Goal: Entertainment & Leisure: Consume media (video, audio)

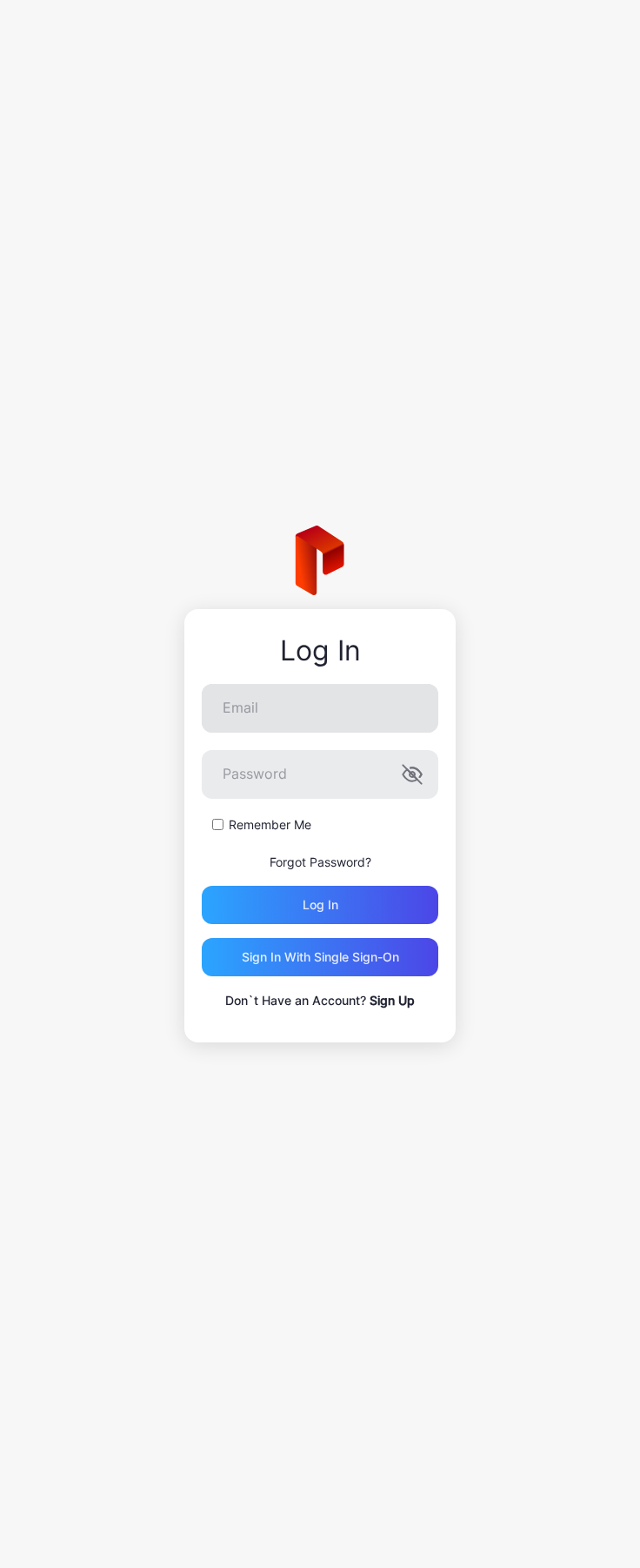
click at [329, 705] on input "Email" at bounding box center [320, 708] width 237 height 48
type input "**********"
click at [635, 787] on div "**********" at bounding box center [320, 784] width 640 height 1568
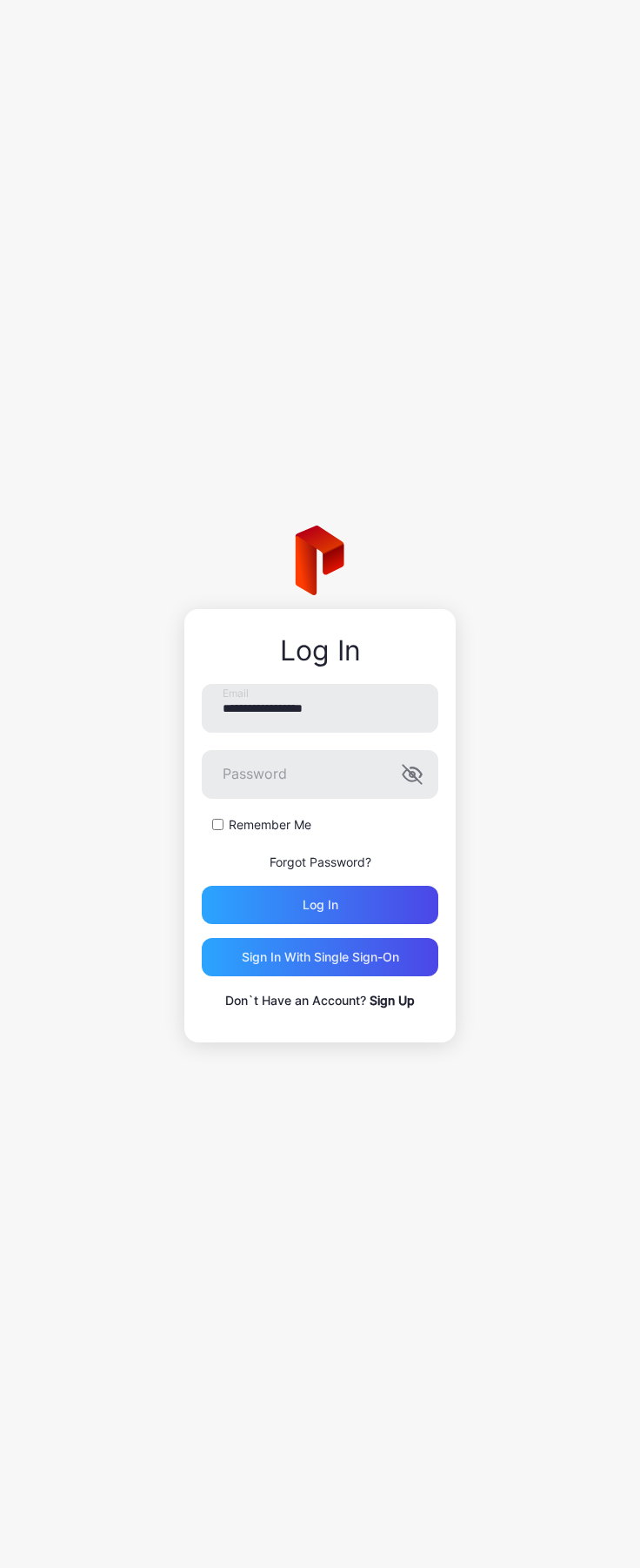
click at [635, 787] on div "**********" at bounding box center [320, 784] width 640 height 1568
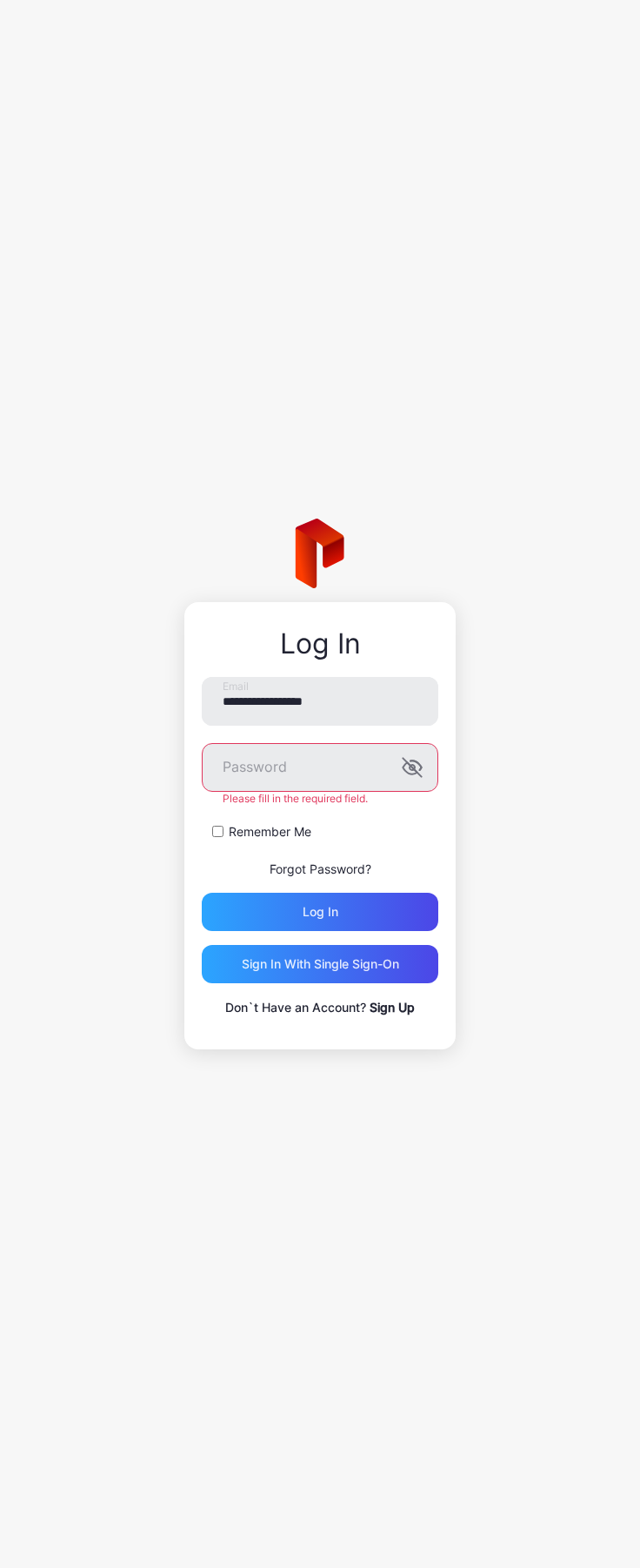
click at [635, 787] on div "**********" at bounding box center [320, 784] width 640 height 1568
click at [362, 907] on div "Log in" at bounding box center [320, 912] width 237 height 38
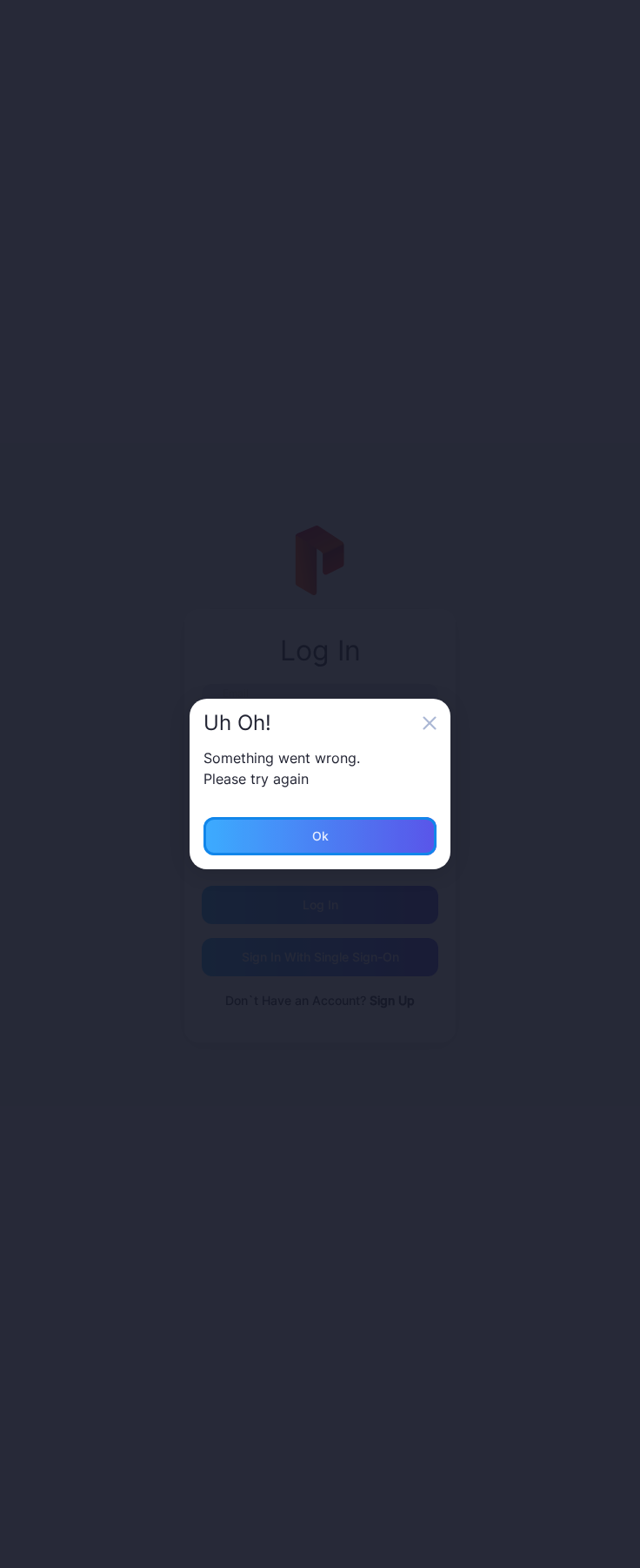
click at [346, 832] on div "Ok" at bounding box center [320, 836] width 233 height 38
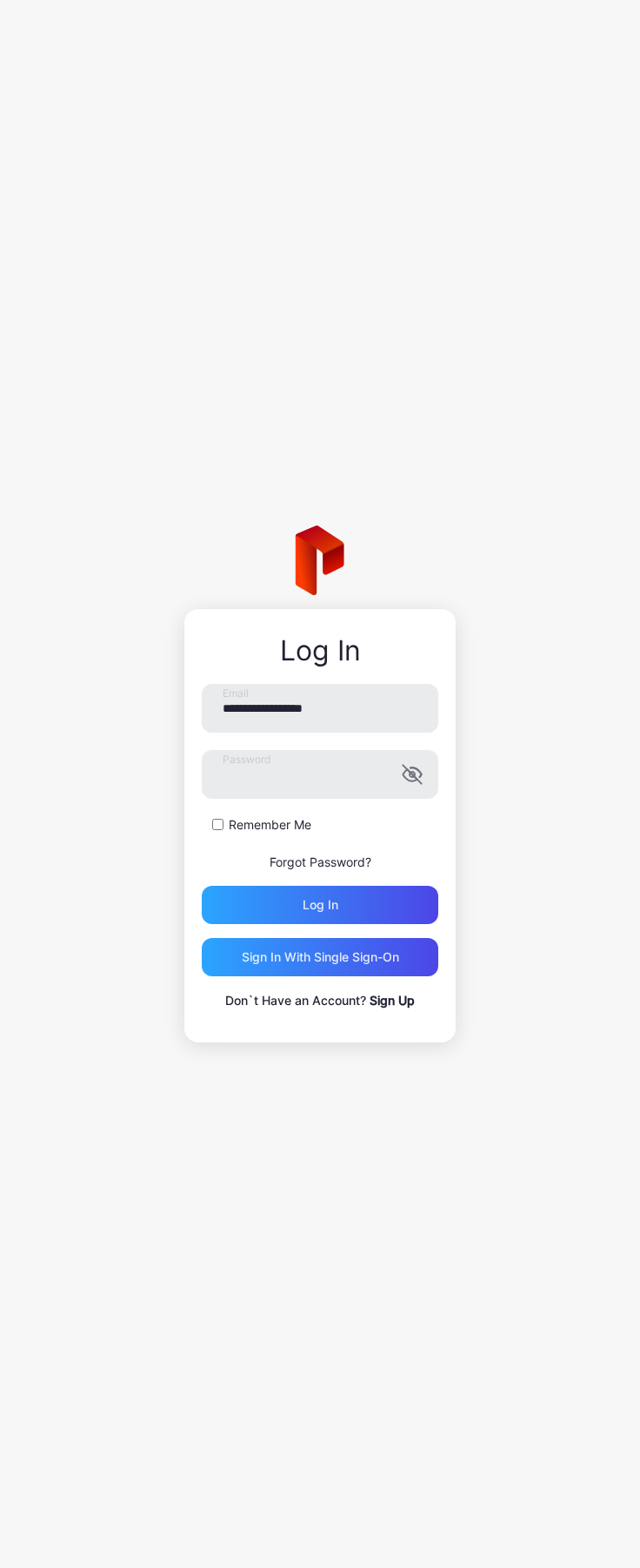
click at [15, 1555] on div "**********" at bounding box center [320, 784] width 640 height 1568
click at [342, 906] on div "Log in" at bounding box center [320, 905] width 237 height 38
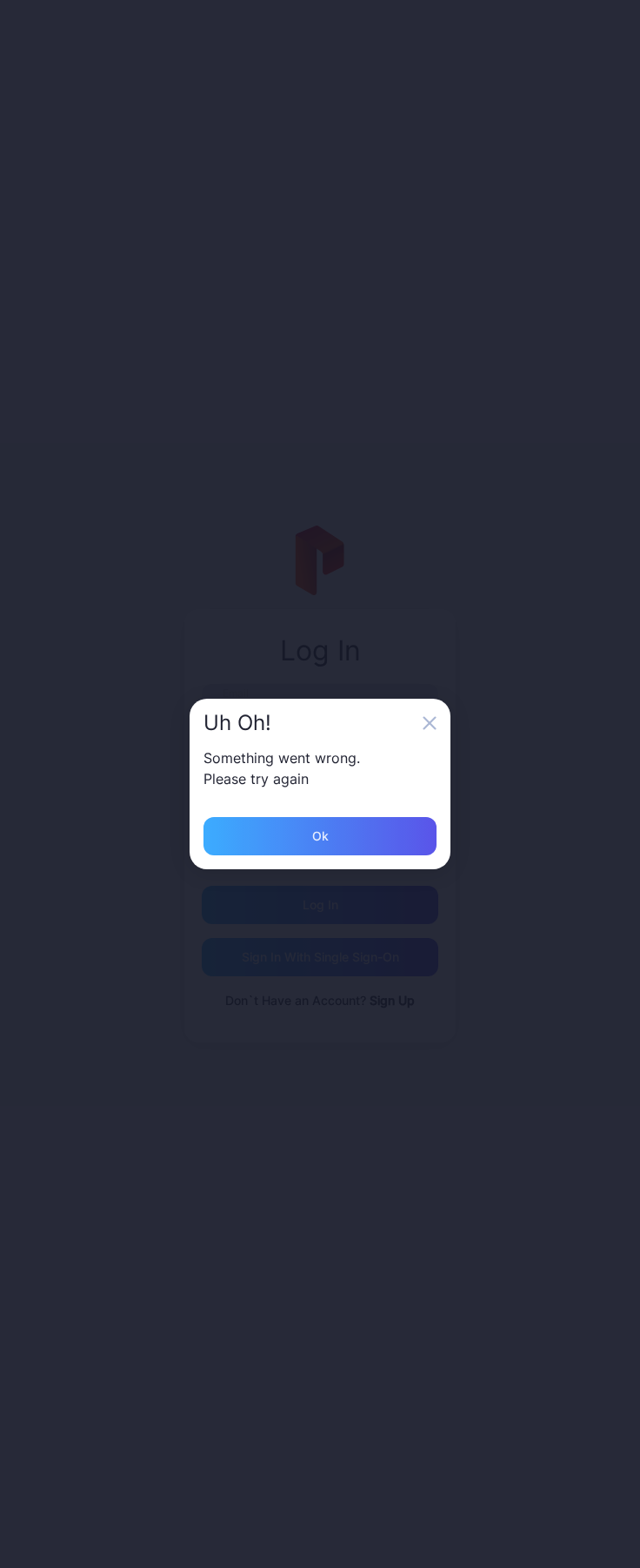
click at [325, 833] on div "Ok" at bounding box center [321, 836] width 16 height 14
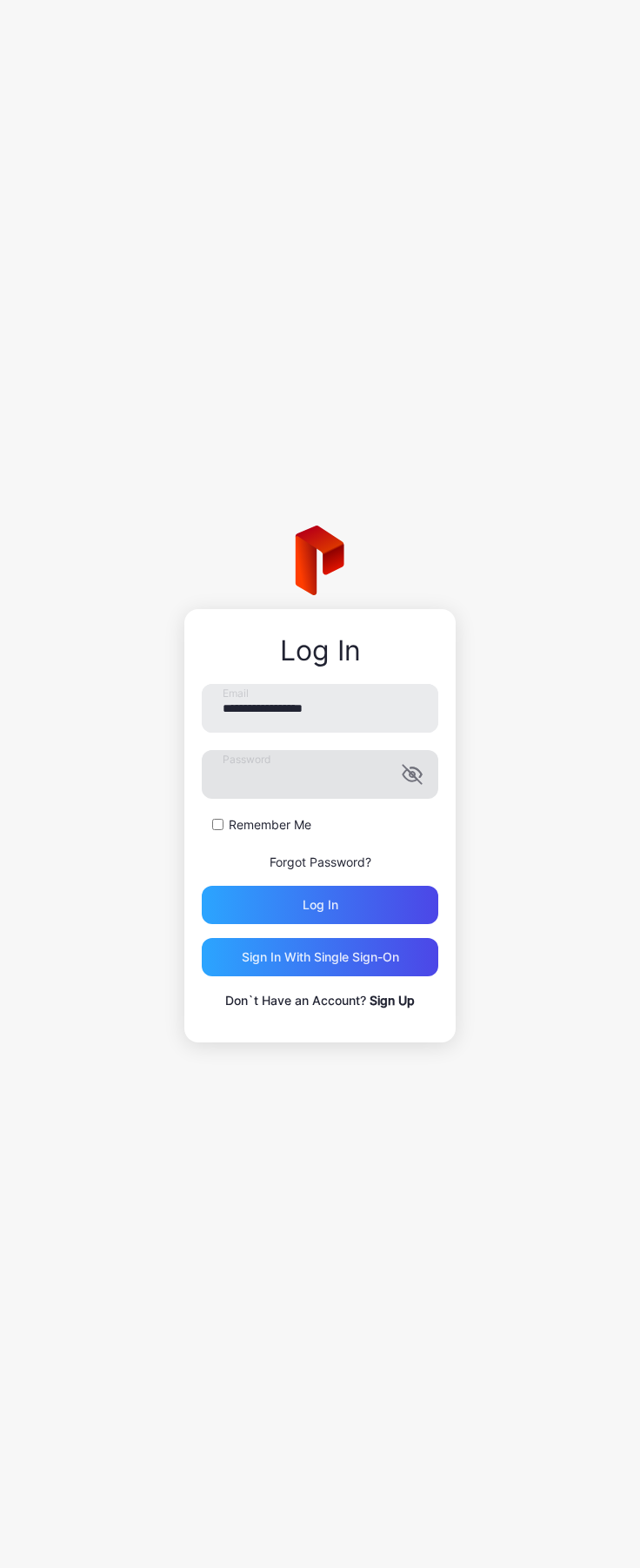
click at [413, 769] on icon "button" at bounding box center [412, 774] width 21 height 21
click at [3, 953] on div "**********" at bounding box center [320, 784] width 640 height 1568
click at [289, 913] on div "Log in" at bounding box center [320, 905] width 237 height 38
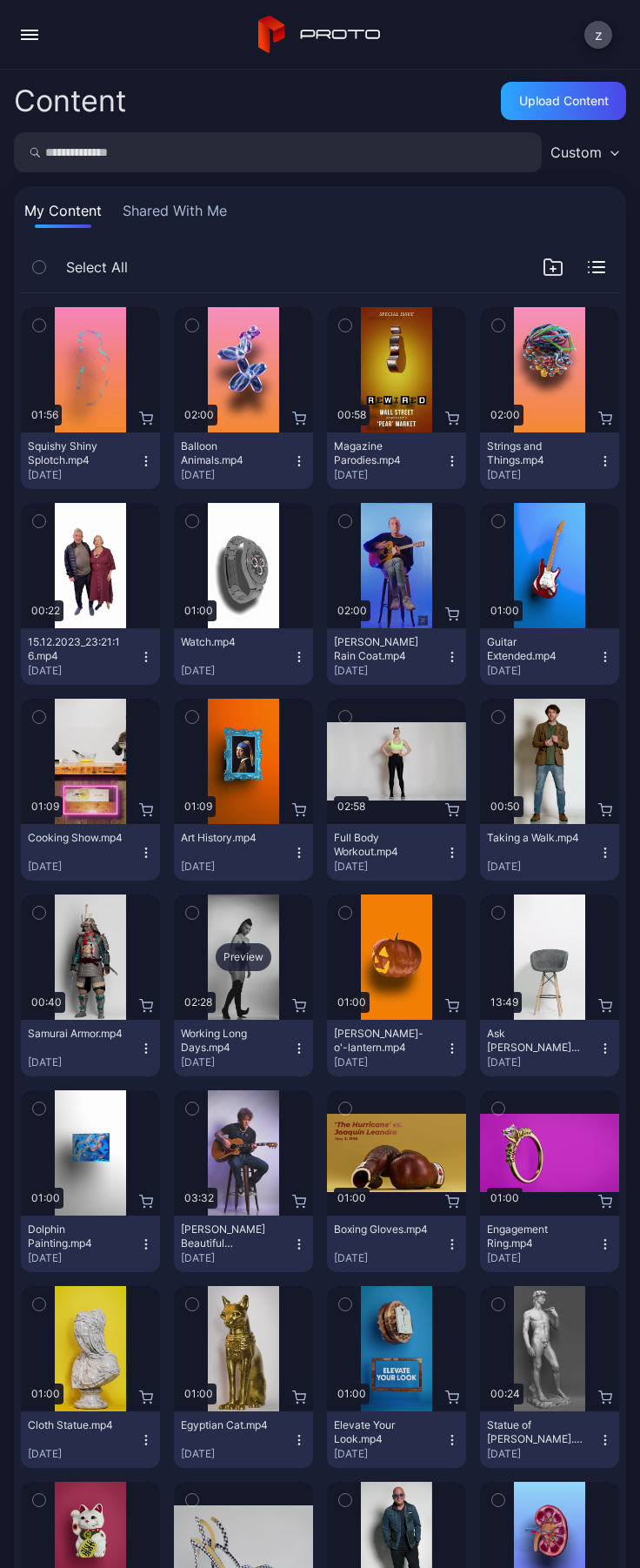
click at [248, 944] on div "Preview" at bounding box center [243, 957] width 56 height 28
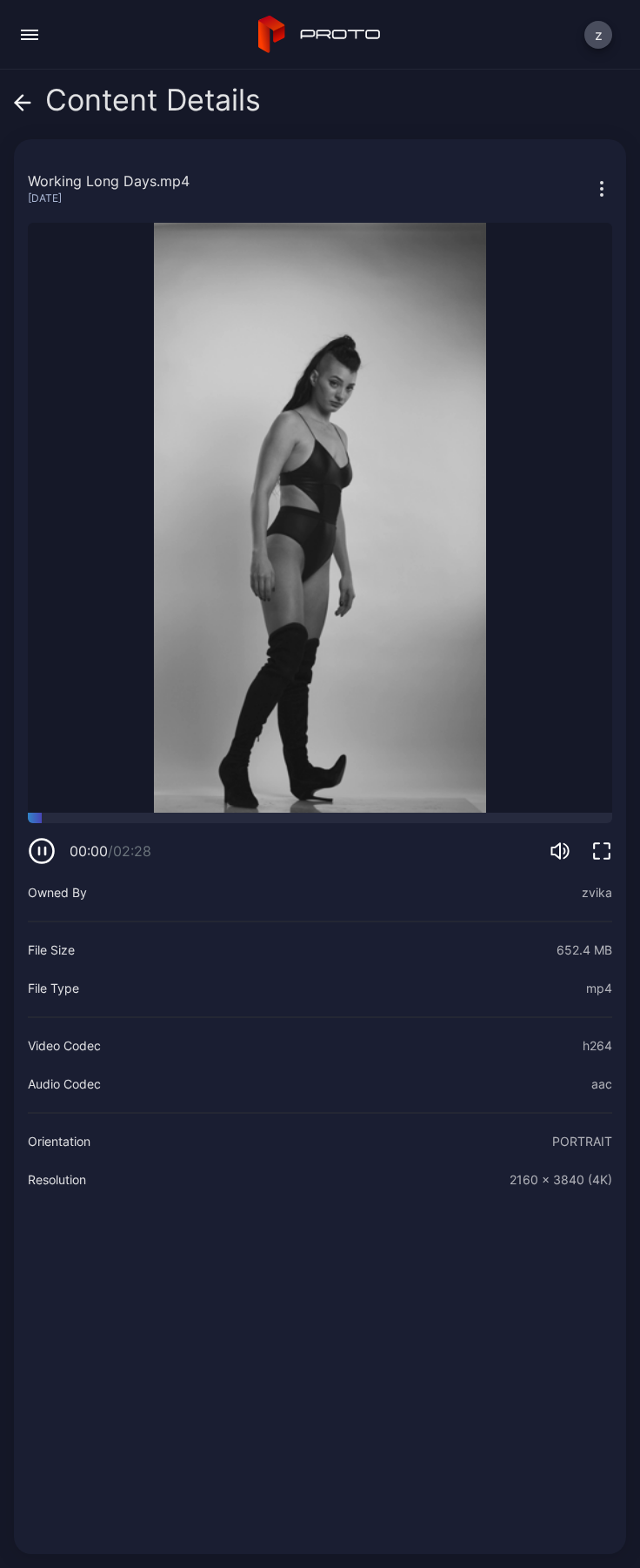
click at [592, 841] on icon "button" at bounding box center [602, 851] width 21 height 21
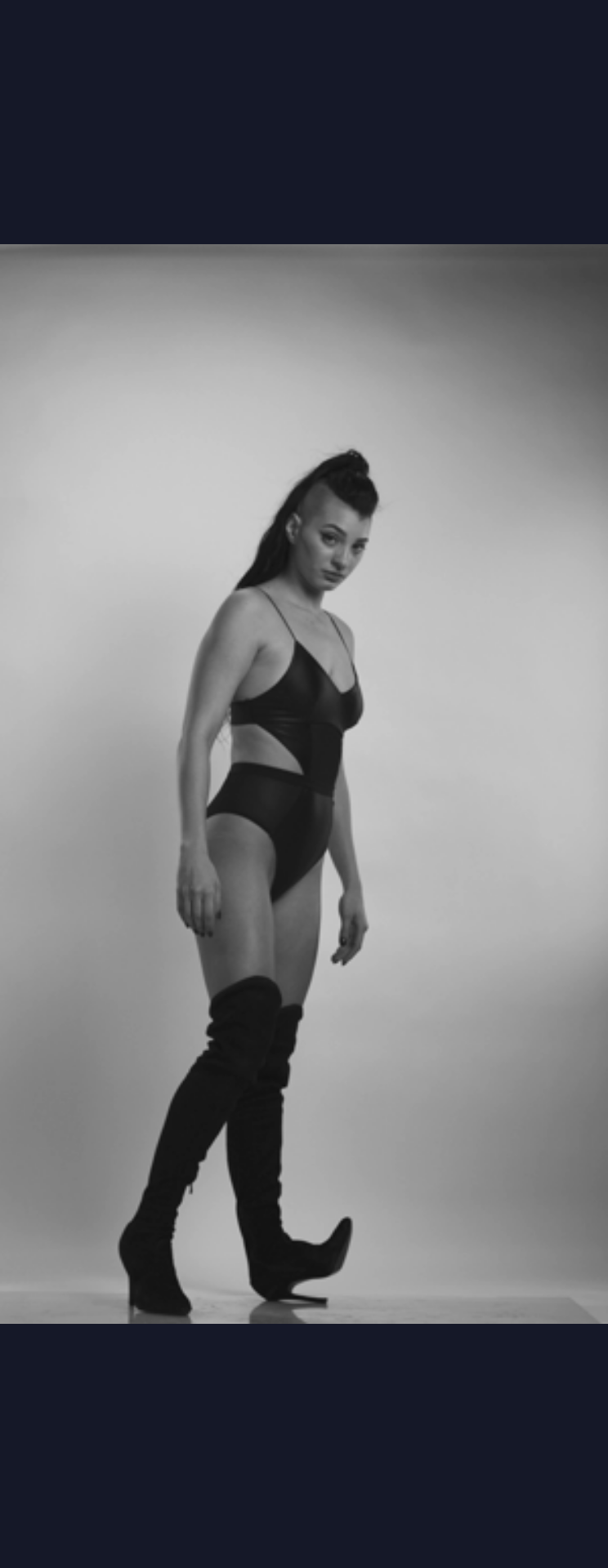
click at [447, 667] on video "Sorry, your browser doesn‘t support embedded videos" at bounding box center [304, 784] width 608 height 1568
click at [444, 667] on video "Sorry, your browser doesn‘t support embedded videos" at bounding box center [304, 784] width 608 height 1568
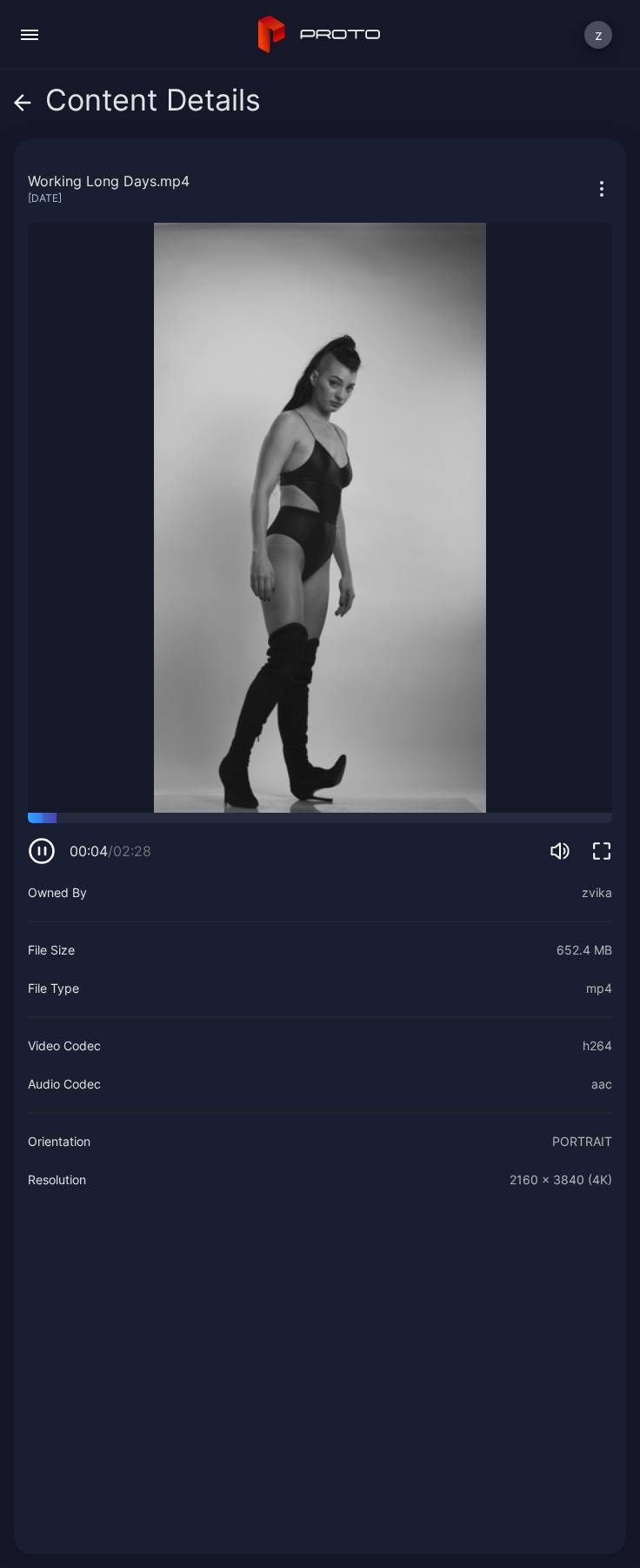
click at [405, 522] on video "Sorry, your browser doesn‘t support embedded videos" at bounding box center [320, 517] width 584 height 590
click at [601, 194] on icon "button" at bounding box center [602, 195] width 2 height 2
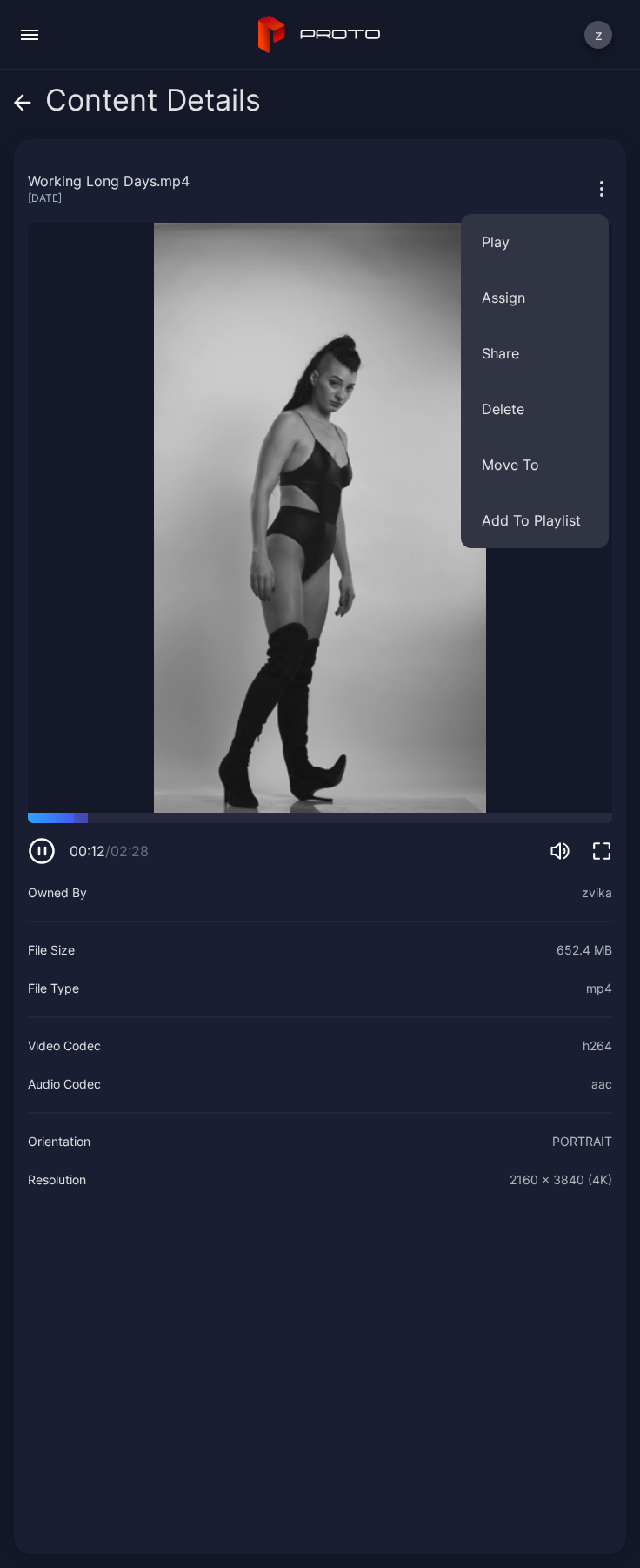
click at [592, 841] on icon "button" at bounding box center [602, 851] width 21 height 21
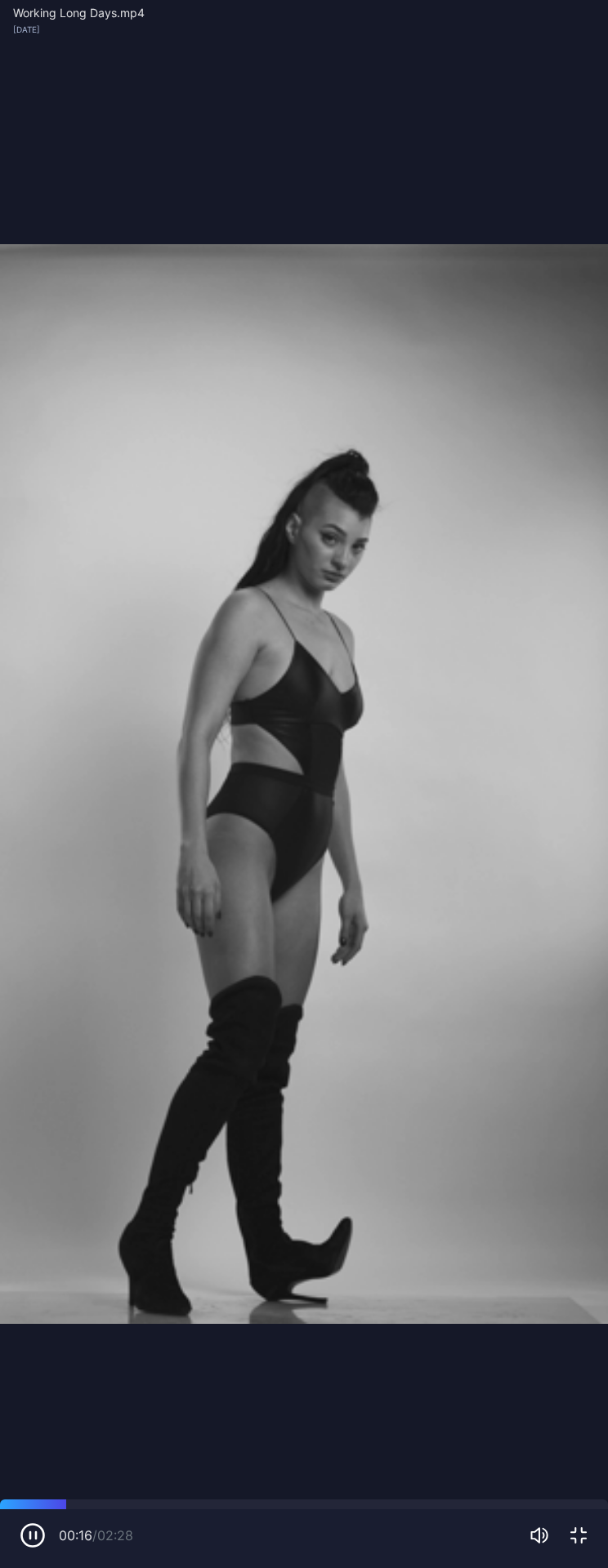
click at [439, 621] on video "Sorry, your browser doesn‘t support embedded videos" at bounding box center [304, 784] width 608 height 1568
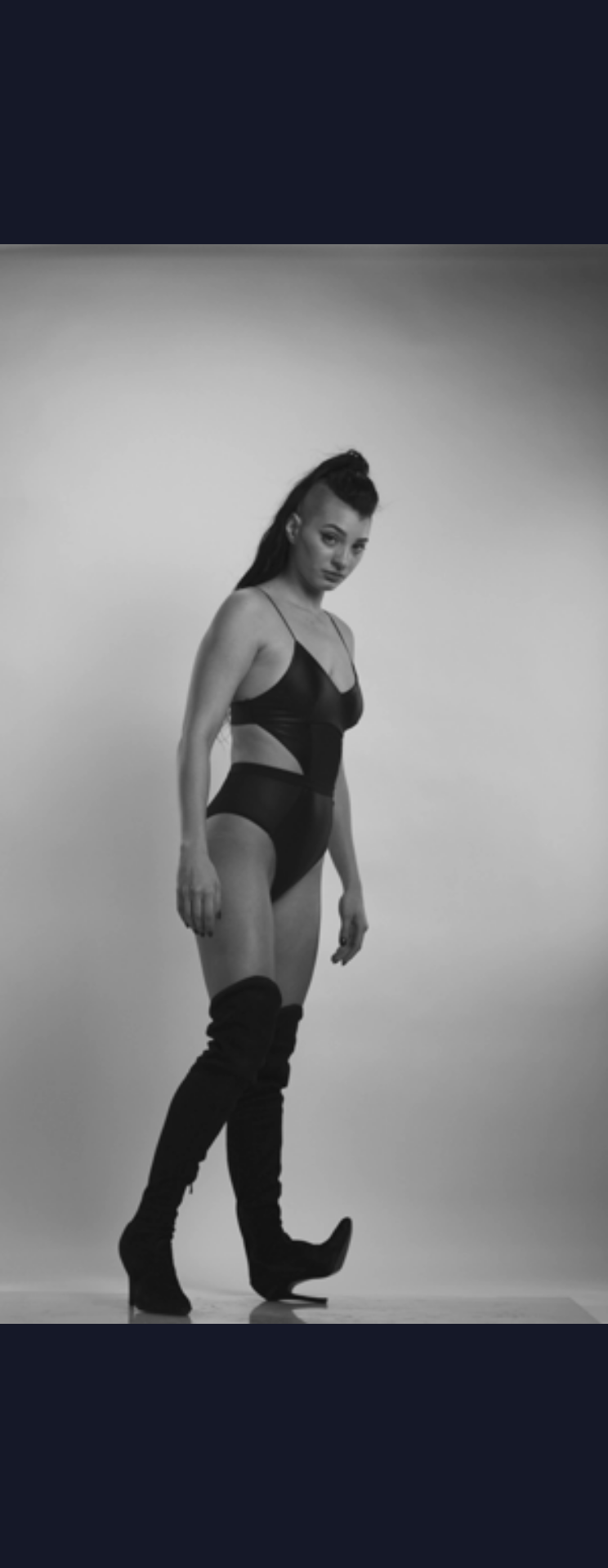
click at [518, 524] on video "Sorry, your browser doesn‘t support embedded videos" at bounding box center [304, 784] width 608 height 1568
click at [529, 1465] on video "Sorry, your browser doesn‘t support embedded videos" at bounding box center [304, 784] width 608 height 1568
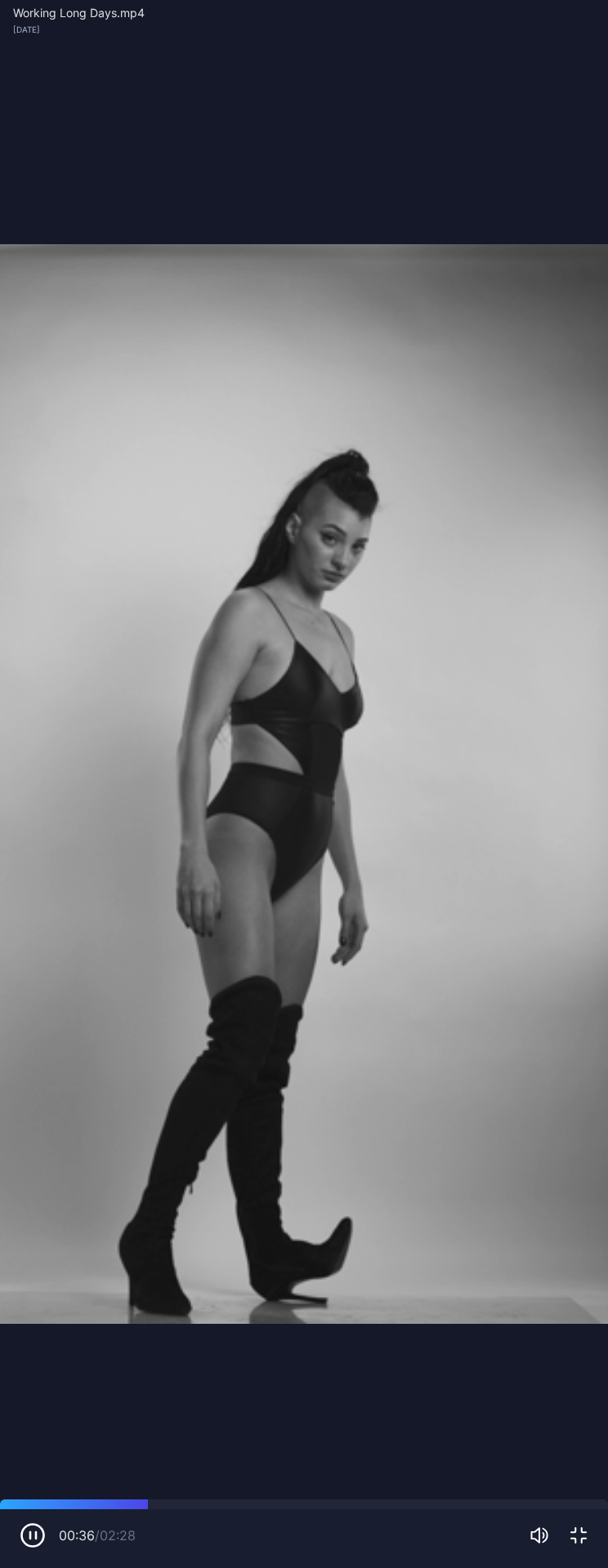
click at [582, 1470] on icon "button" at bounding box center [578, 1535] width 20 height 20
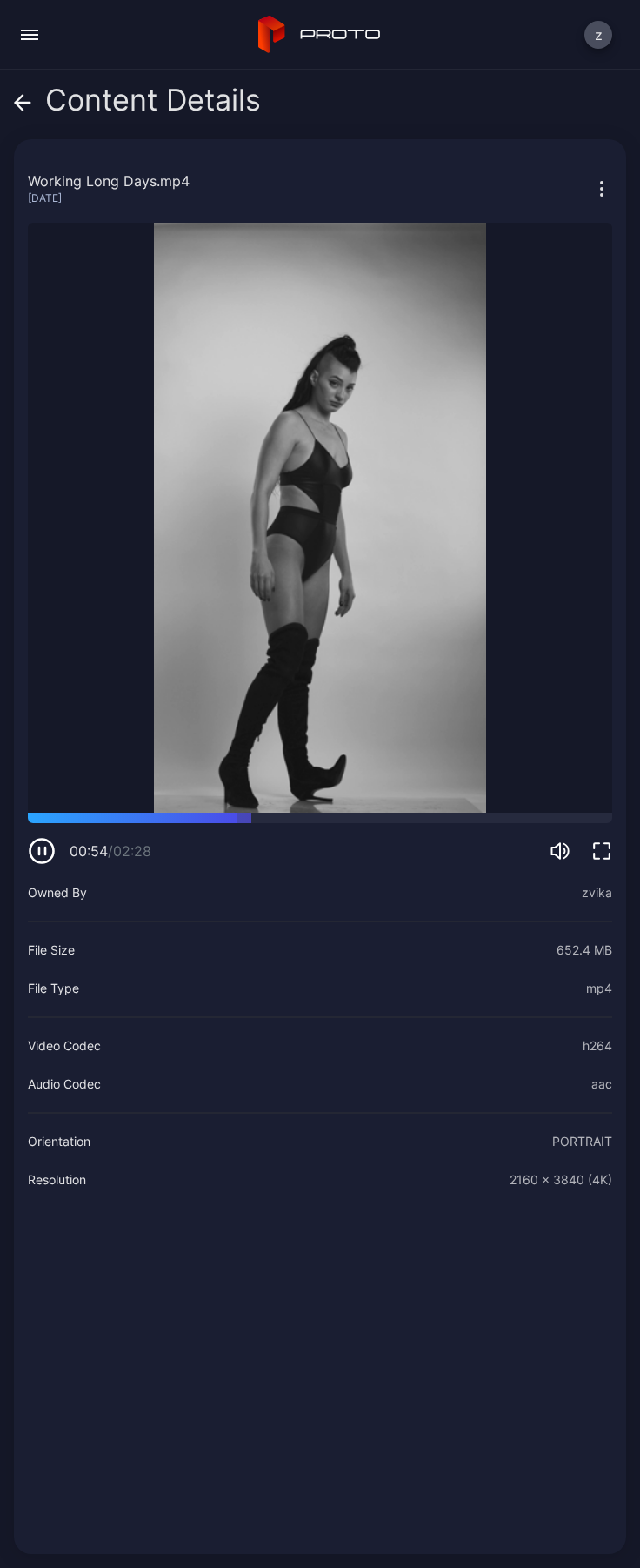
click at [592, 841] on icon "button" at bounding box center [602, 851] width 21 height 21
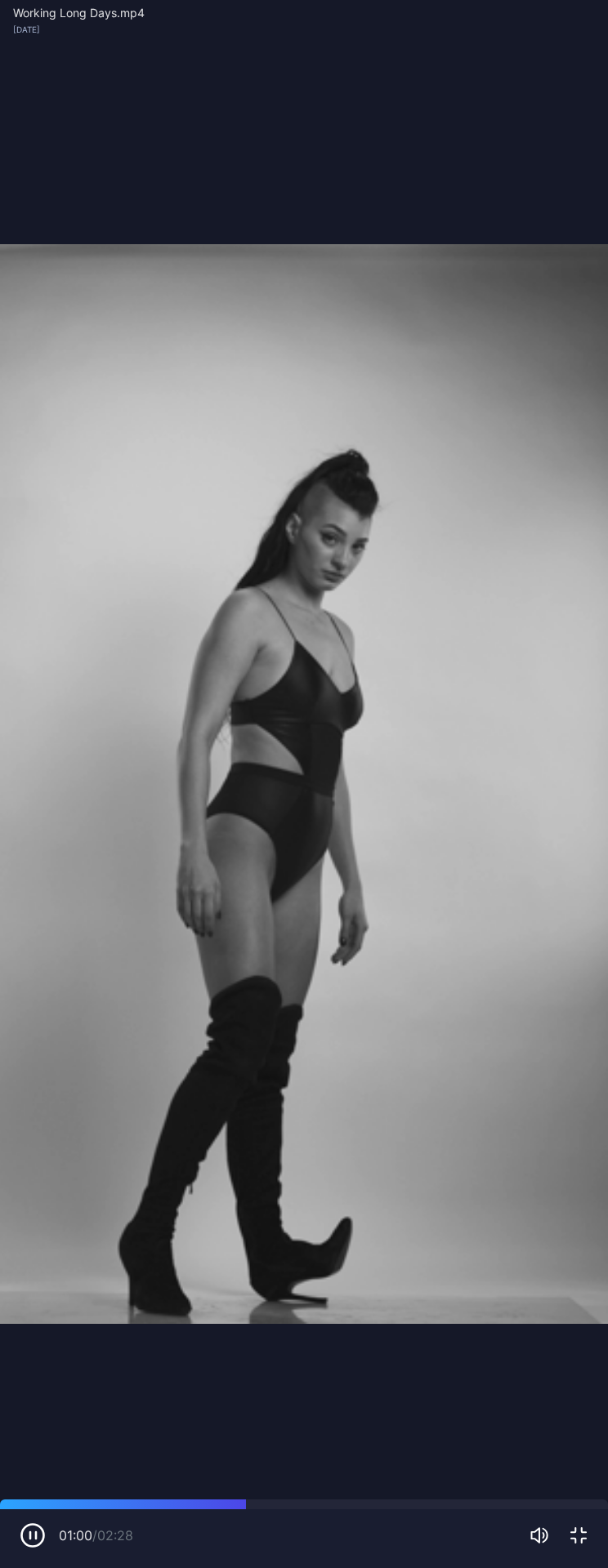
click at [449, 437] on video "Sorry, your browser doesn‘t support embedded videos" at bounding box center [304, 784] width 608 height 1568
click at [451, 429] on video "Sorry, your browser doesn‘t support embedded videos" at bounding box center [304, 784] width 608 height 1568
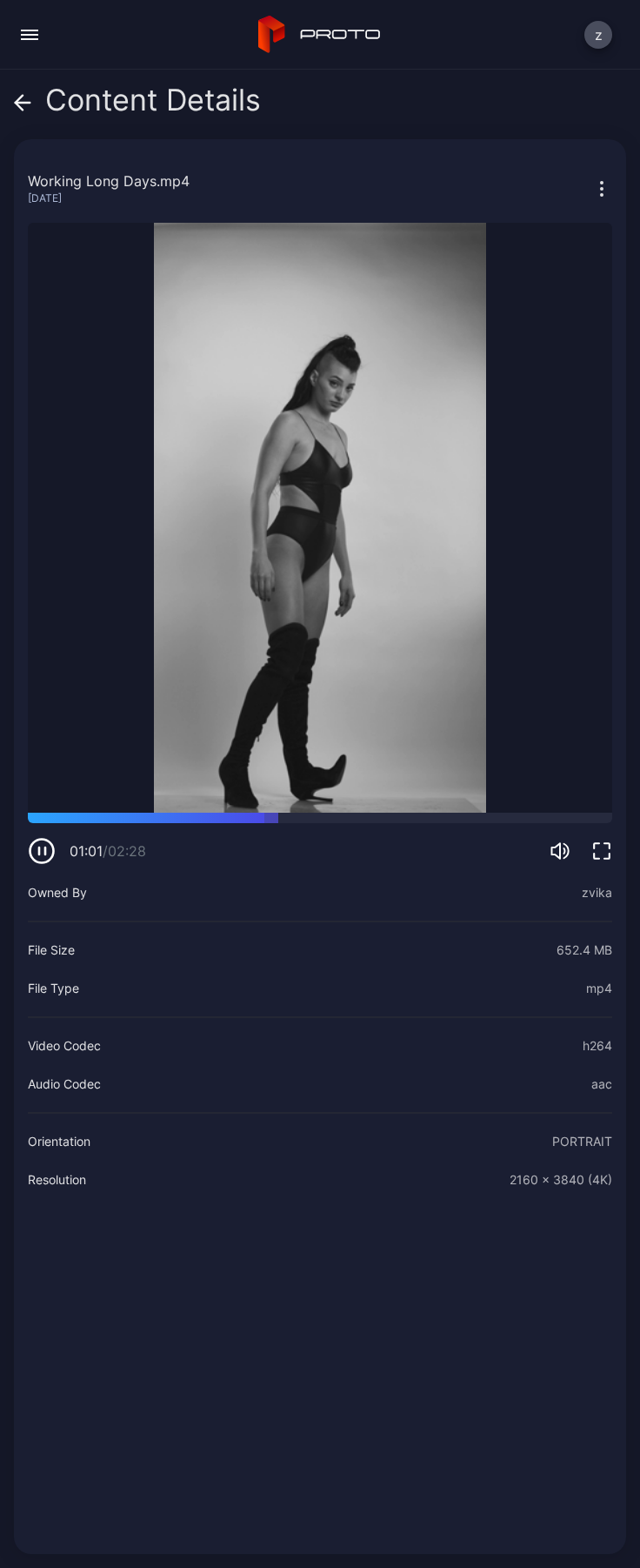
click at [417, 383] on video "Sorry, your browser doesn‘t support embedded videos" at bounding box center [320, 517] width 584 height 590
click at [568, 1169] on div "2160 x 3840 (4K)" at bounding box center [561, 1179] width 103 height 21
click at [594, 841] on icon "button" at bounding box center [602, 851] width 21 height 21
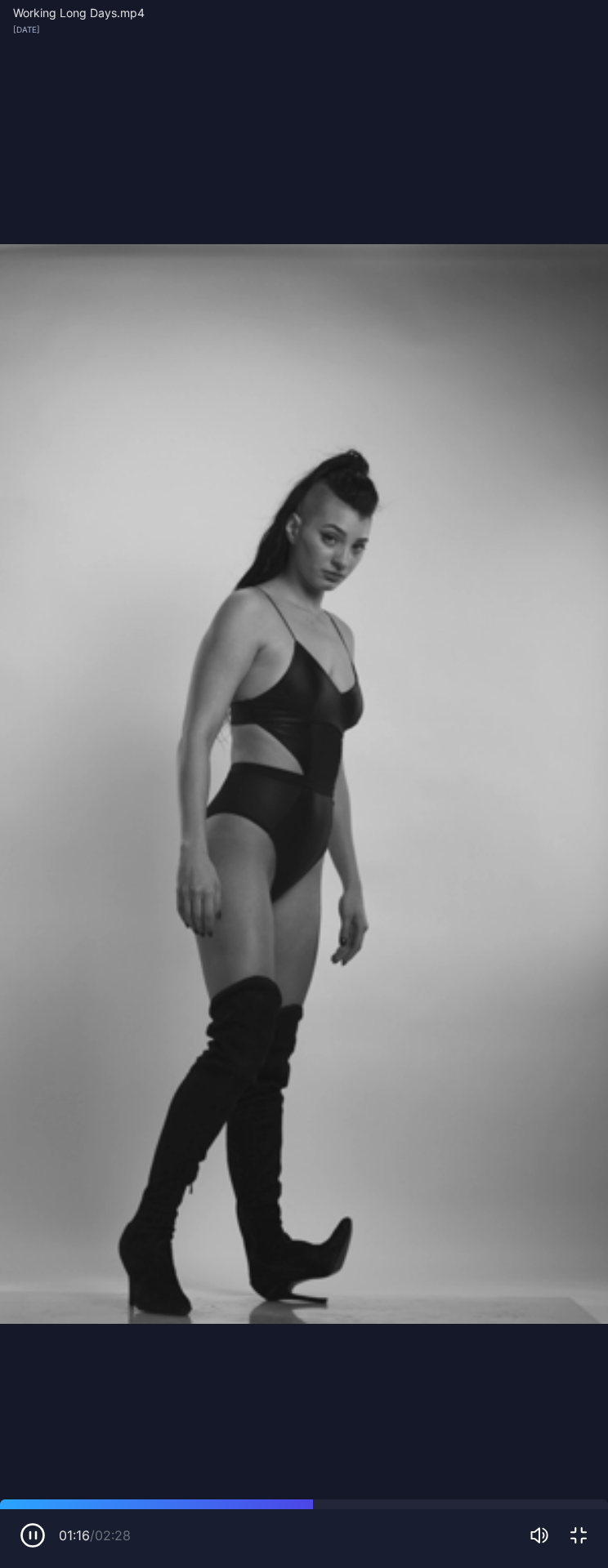
click at [553, 531] on video "Sorry, your browser doesn‘t support embedded videos" at bounding box center [304, 784] width 608 height 1568
click at [557, 517] on video "Sorry, your browser doesn‘t support embedded videos" at bounding box center [304, 784] width 608 height 1568
click at [517, 534] on video "Sorry, your browser doesn‘t support embedded videos" at bounding box center [304, 784] width 608 height 1568
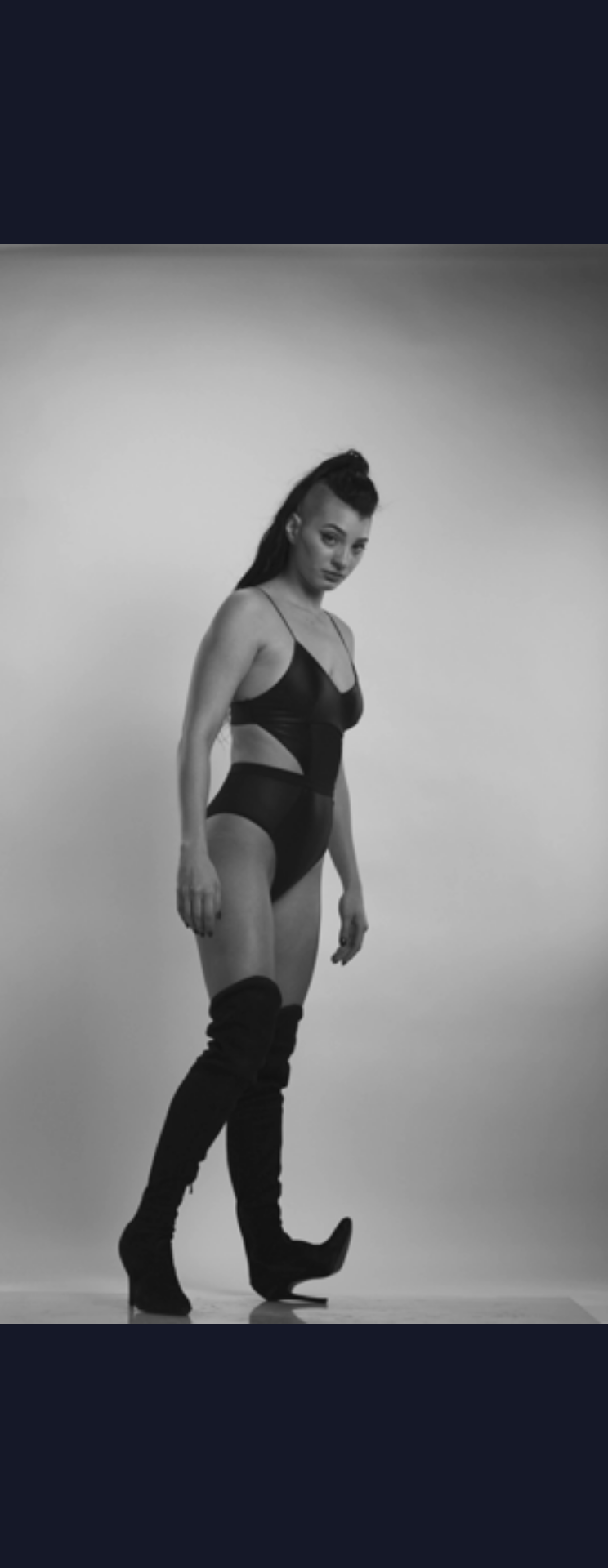
click at [42, 150] on video "Sorry, your browser doesn‘t support embedded videos" at bounding box center [304, 784] width 608 height 1568
click at [525, 179] on video "Sorry, your browser doesn‘t support embedded videos" at bounding box center [304, 784] width 608 height 1568
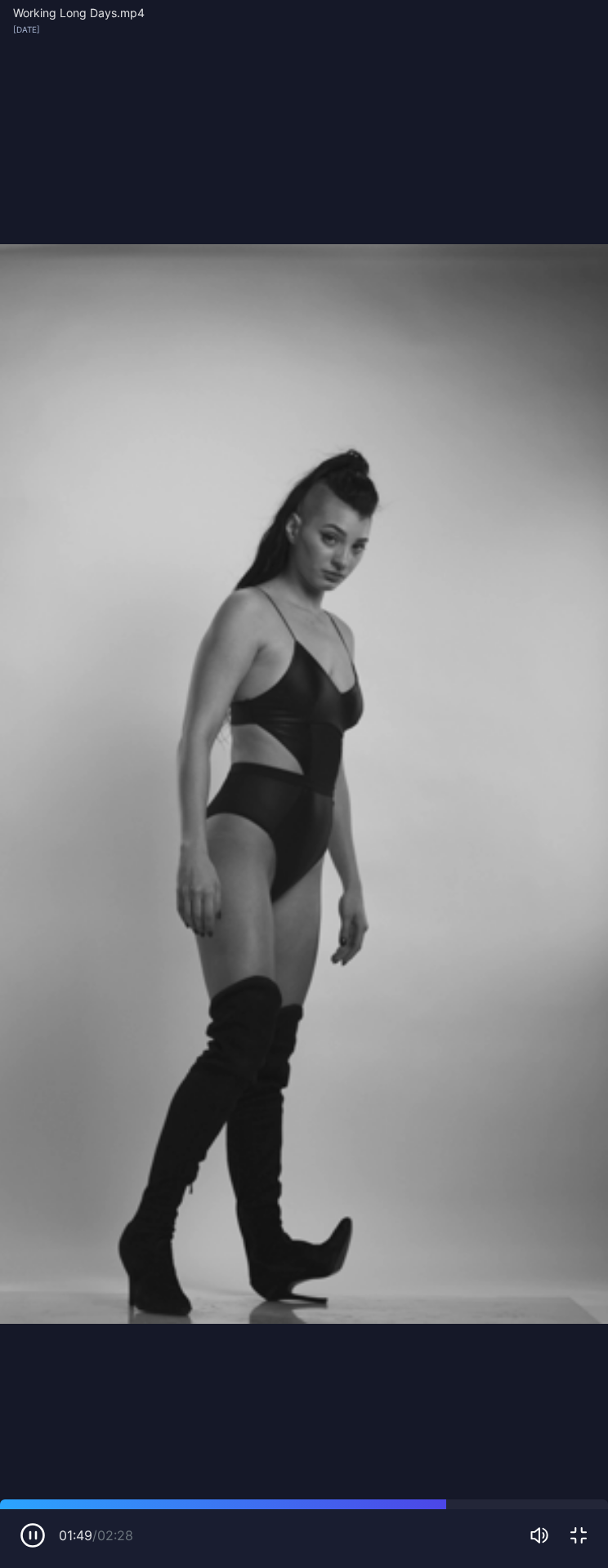
click at [534, 177] on video "Sorry, your browser doesn‘t support embedded videos" at bounding box center [304, 784] width 608 height 1568
click at [587, 1470] on icon "button" at bounding box center [578, 1535] width 20 height 20
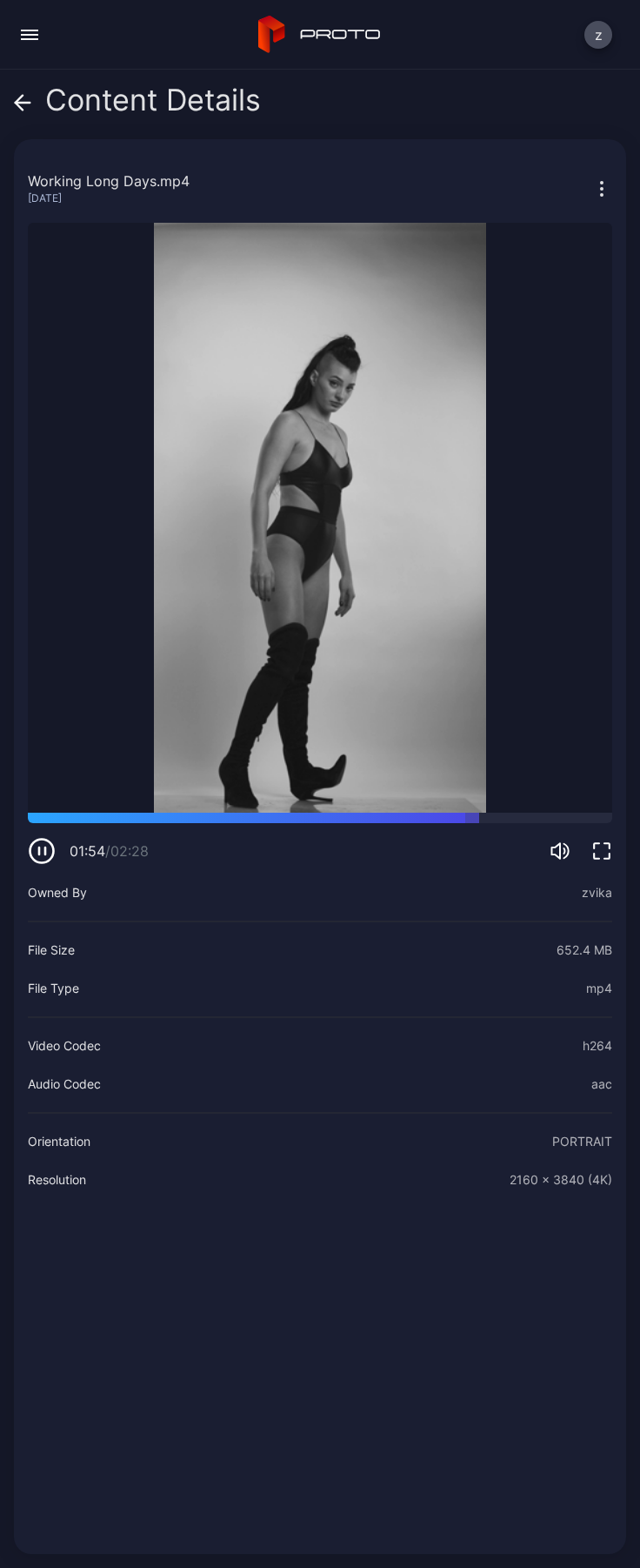
click at [592, 186] on icon "button" at bounding box center [602, 189] width 21 height 21
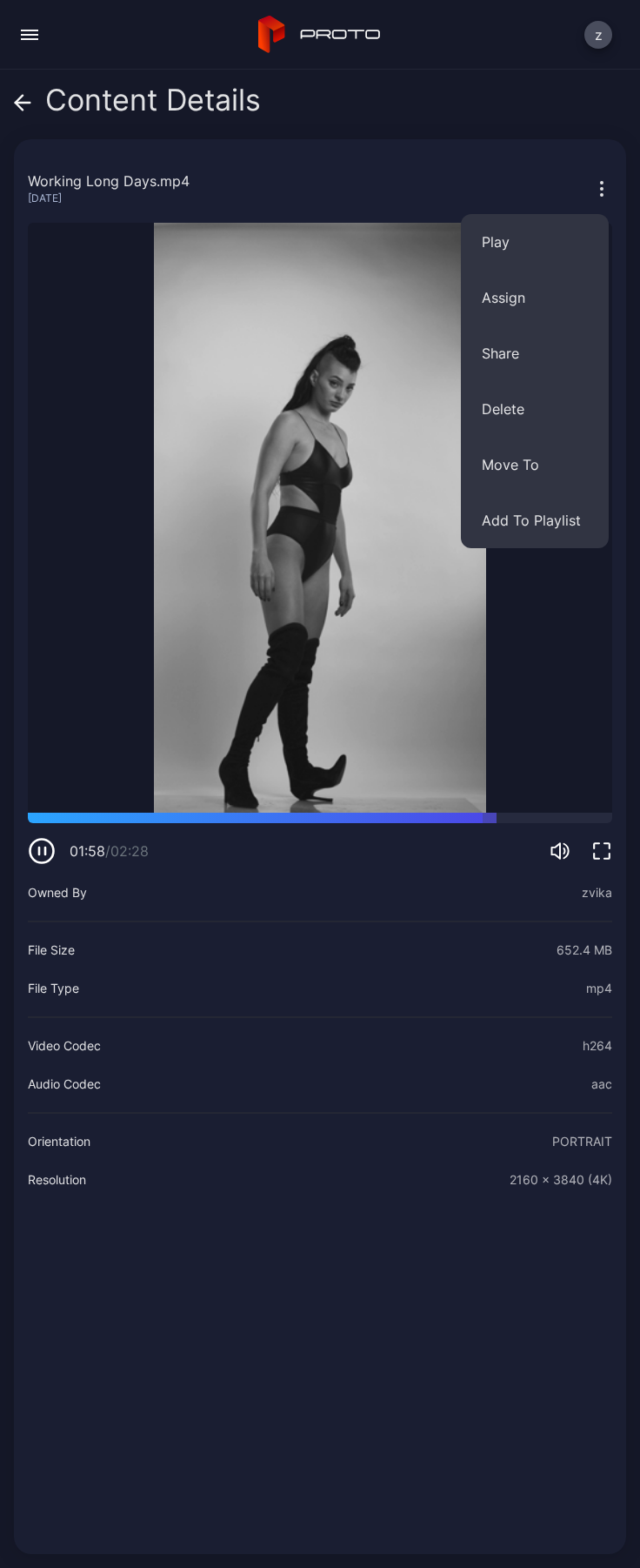
click at [30, 39] on div "button" at bounding box center [29, 39] width 17 height 2
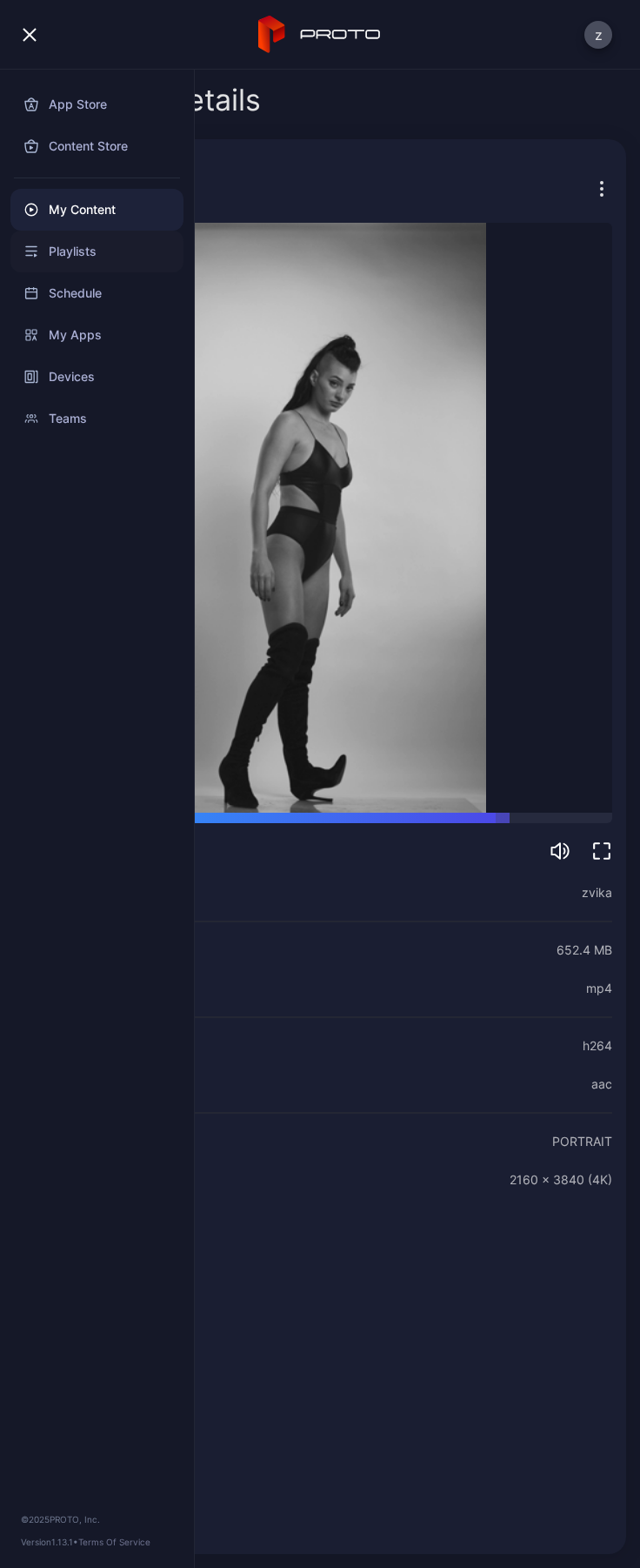
click at [72, 256] on div "Playlists" at bounding box center [97, 252] width 173 height 42
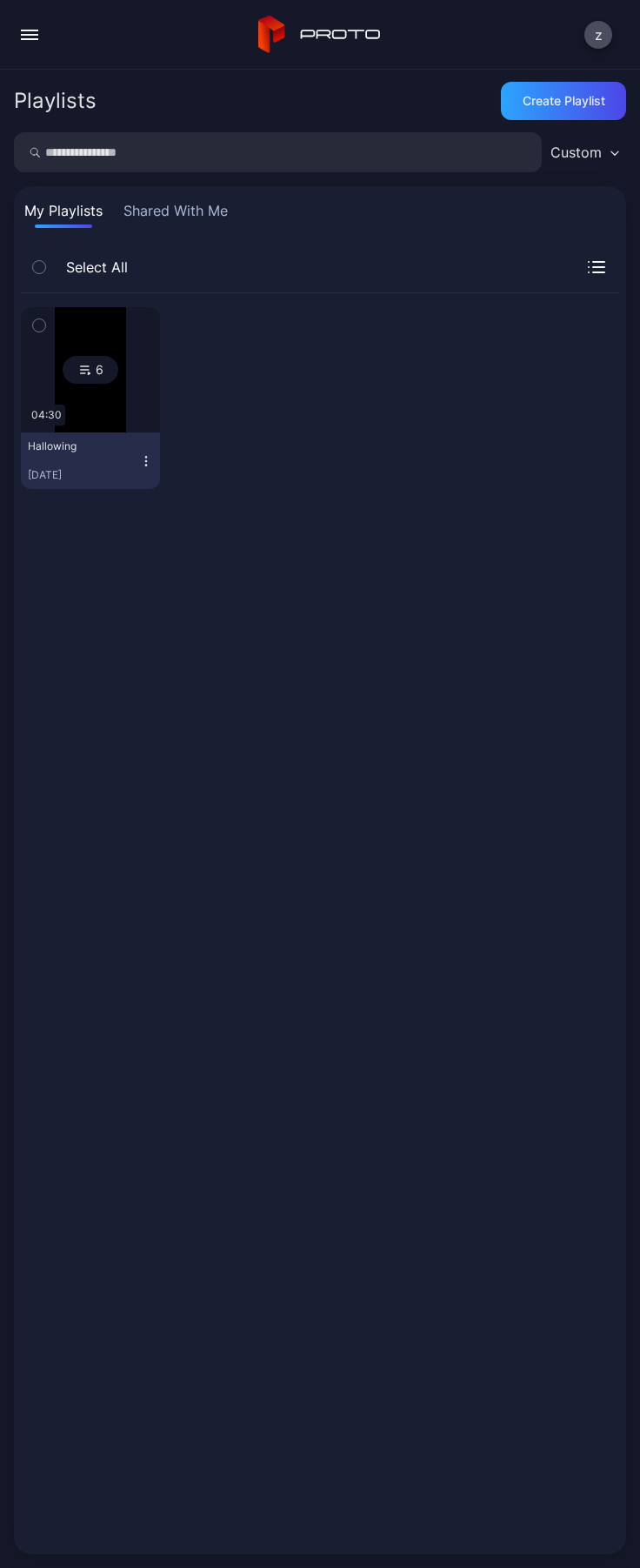
click at [139, 460] on icon "button" at bounding box center [146, 461] width 14 height 14
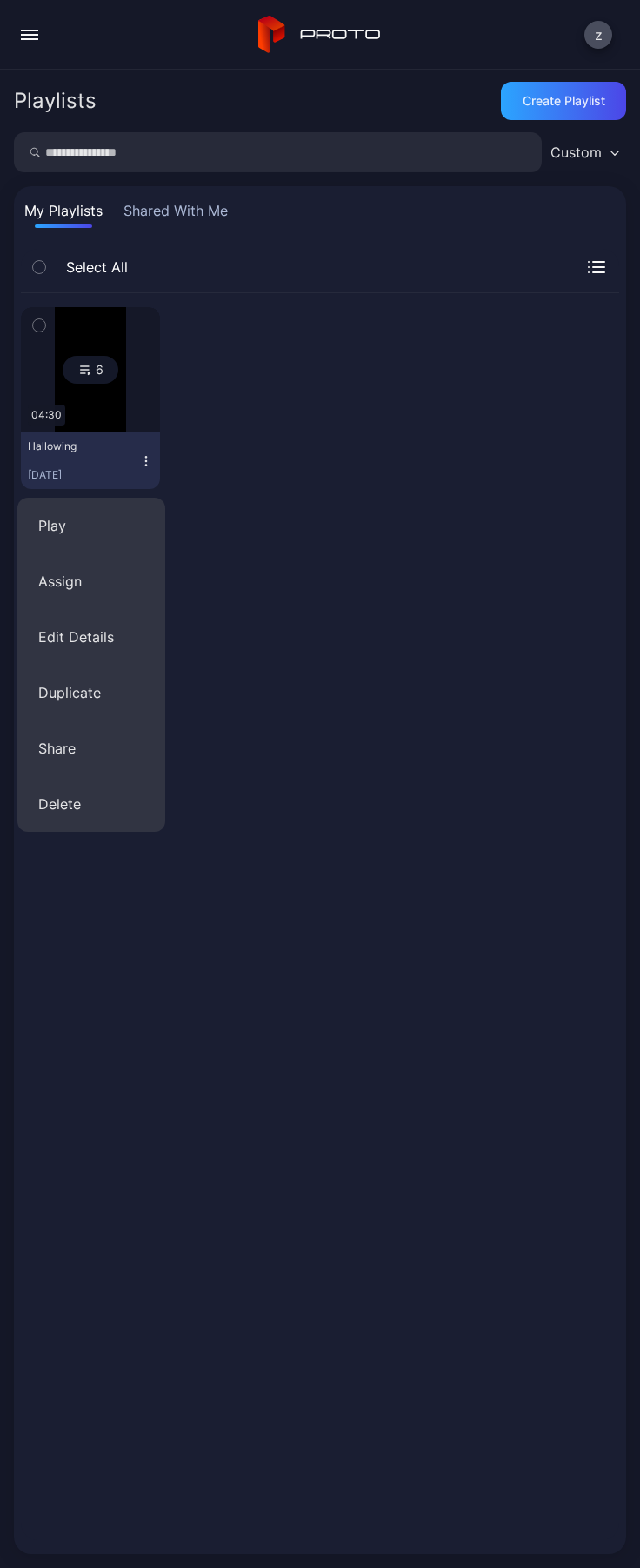
click at [71, 390] on img at bounding box center [89, 369] width 70 height 125
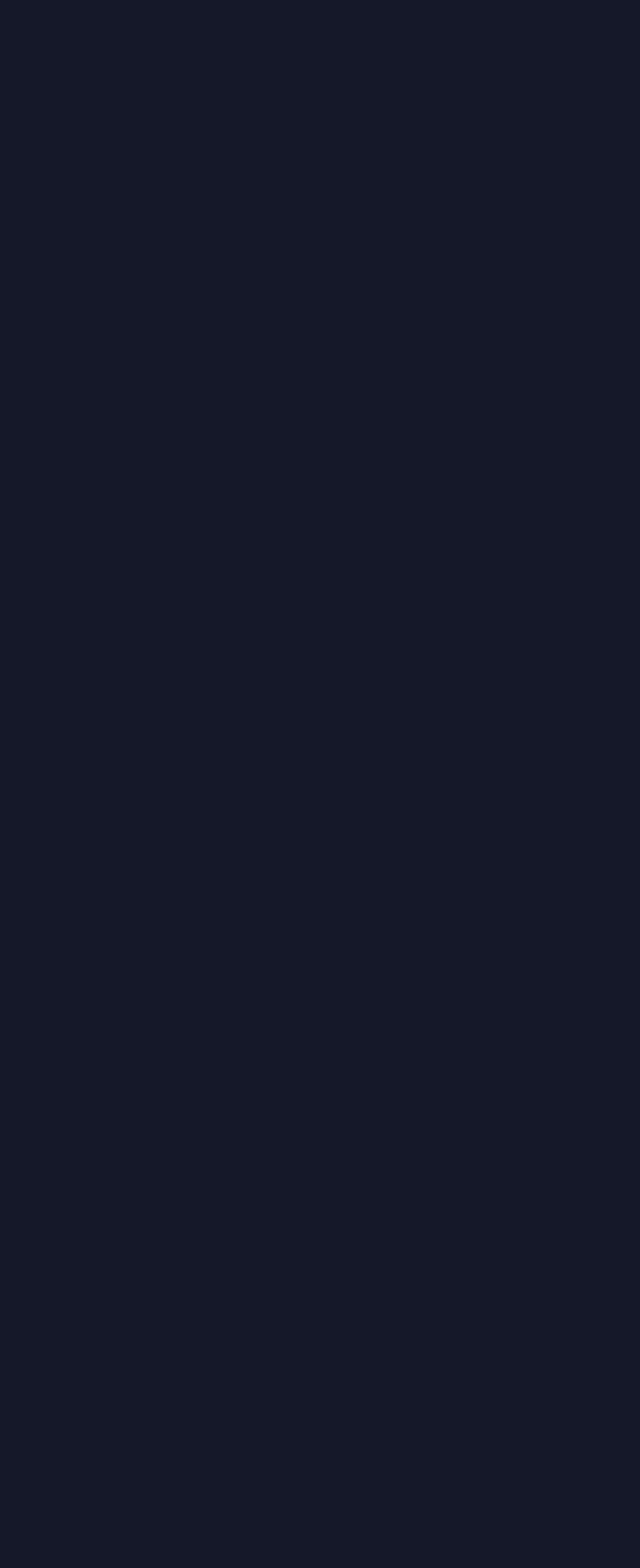
click at [69, 391] on div at bounding box center [320, 784] width 640 height 1568
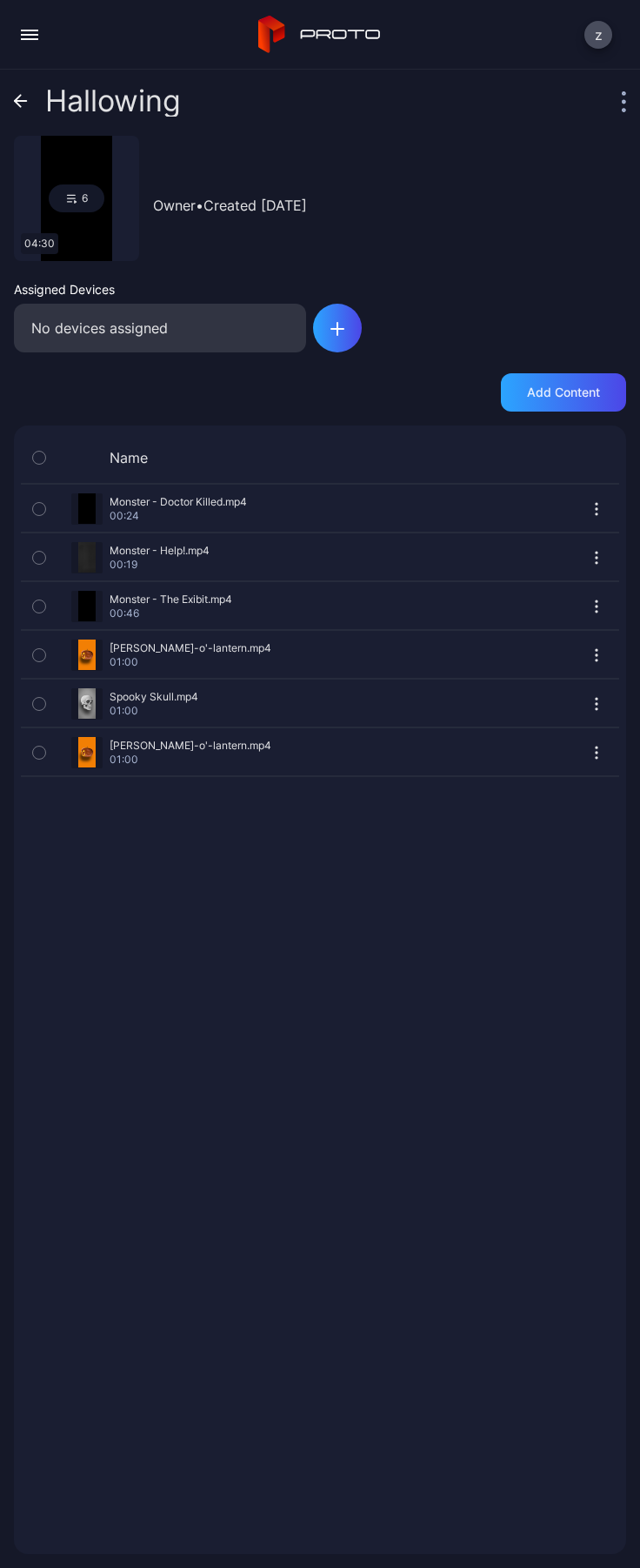
click at [596, 514] on icon "button" at bounding box center [597, 514] width 2 height 2
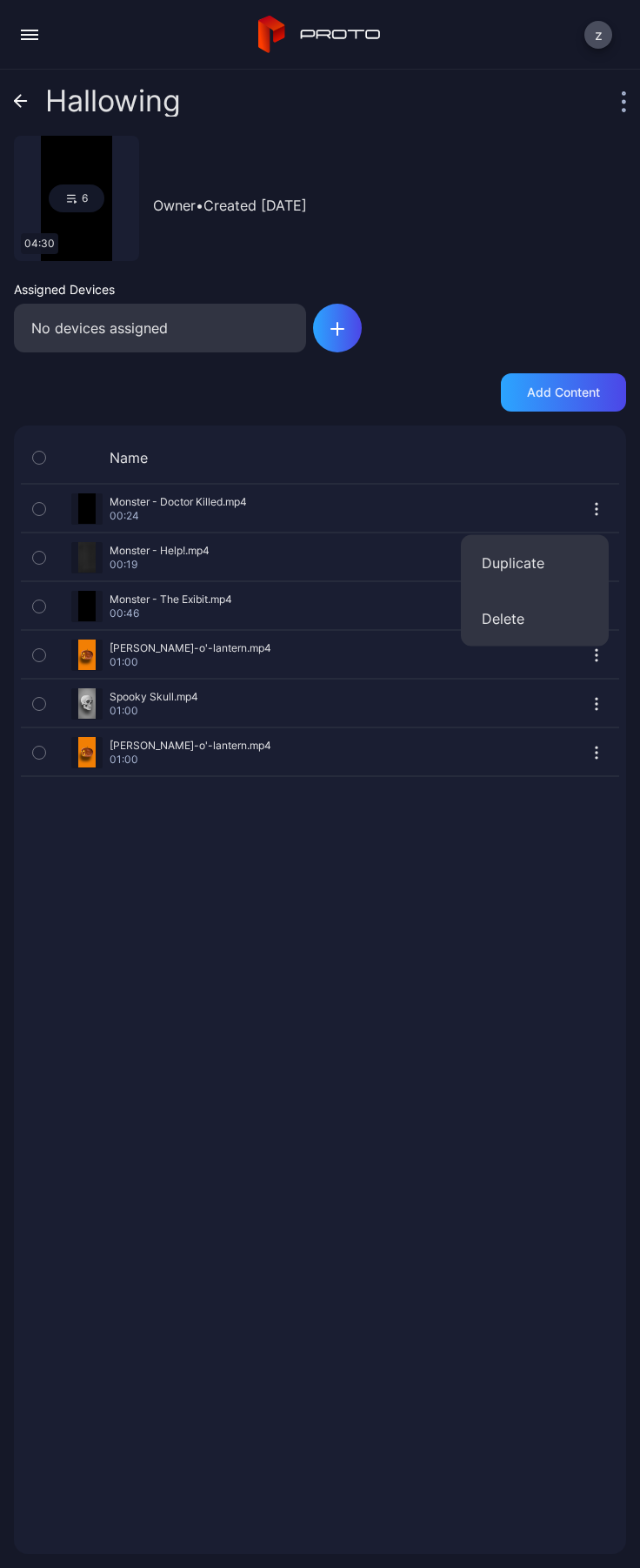
click at [150, 508] on div "Preview" at bounding box center [320, 508] width 598 height 47
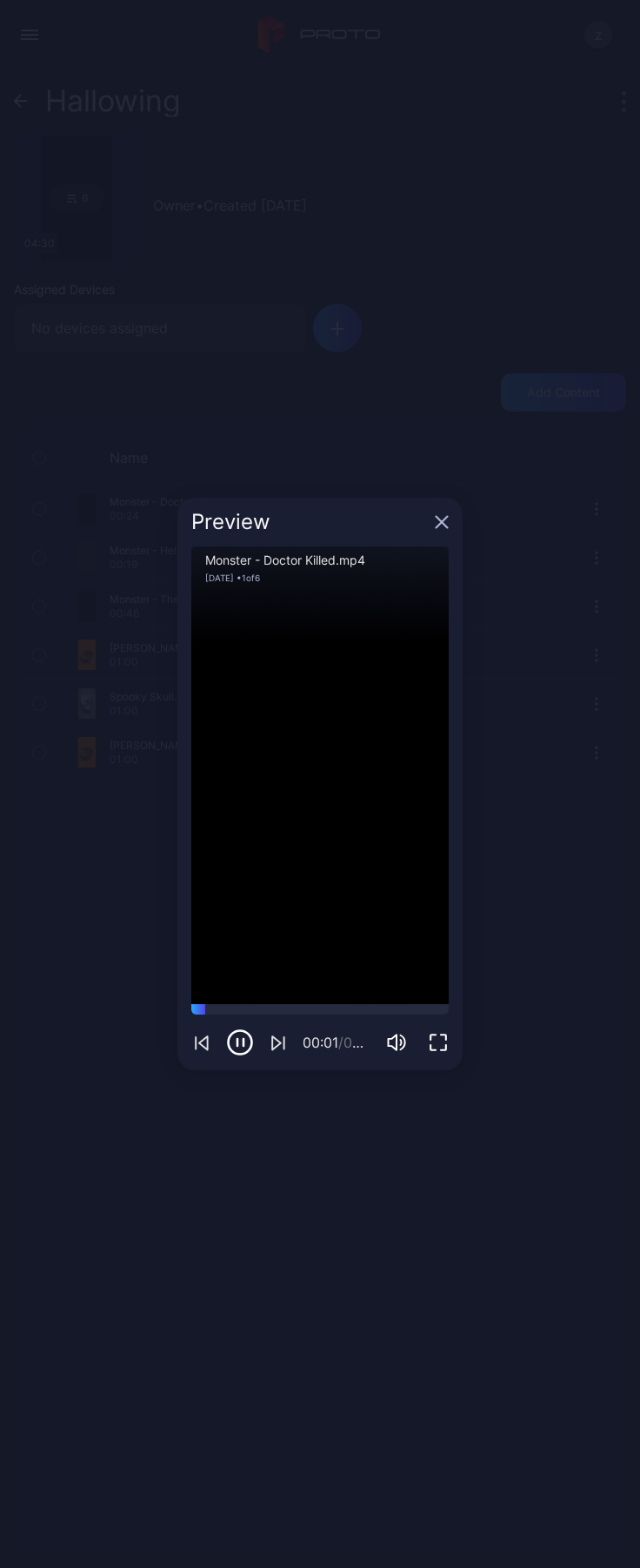
click at [436, 1049] on icon "button" at bounding box center [438, 1043] width 21 height 21
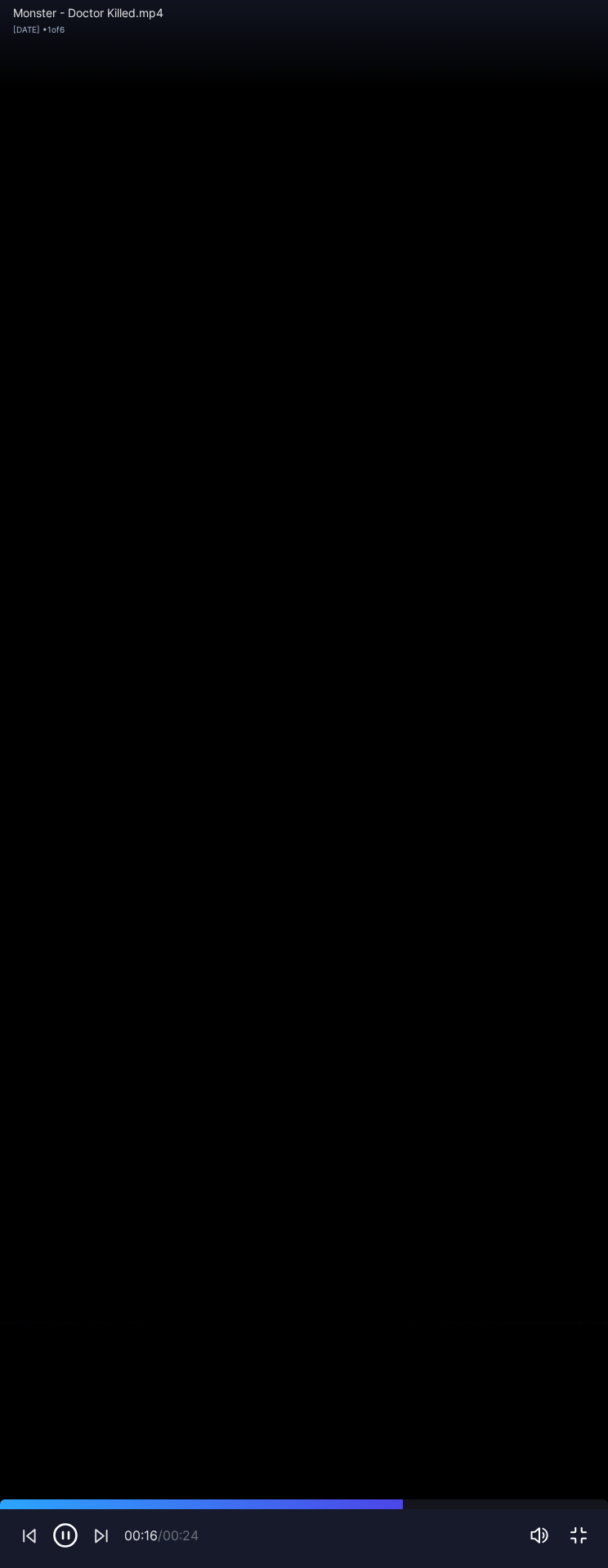
click at [523, 419] on div "Sorry, your browser doesn‘t support embedded videos" at bounding box center [304, 784] width 608 height 1568
click at [581, 1470] on icon "button" at bounding box center [578, 1535] width 15 height 15
